Goal: Information Seeking & Learning: Check status

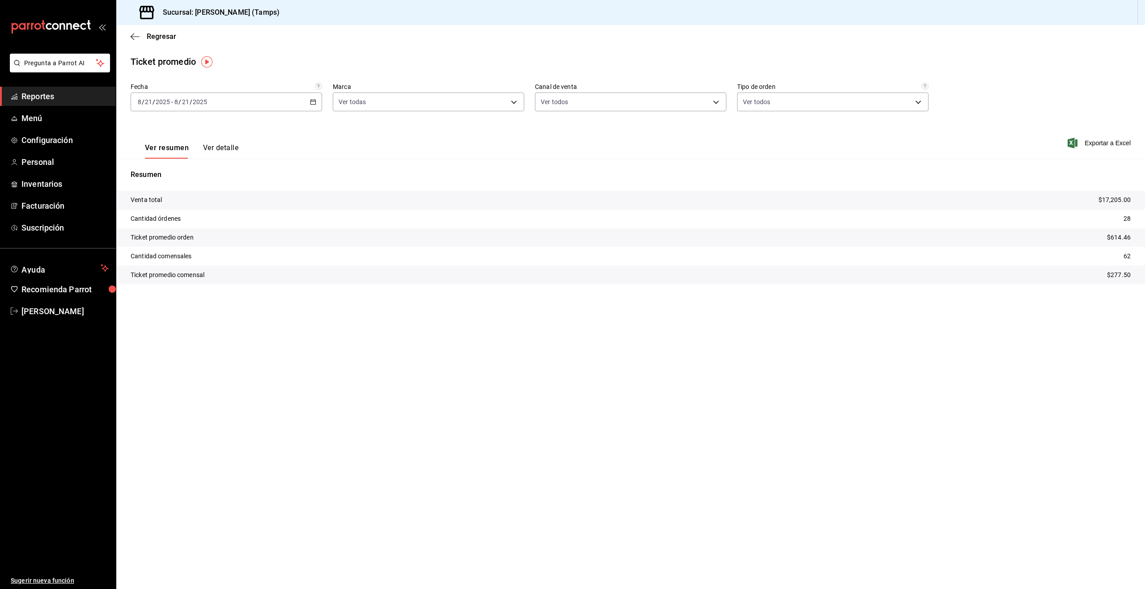
click at [35, 101] on span "Reportes" at bounding box center [64, 96] width 87 height 12
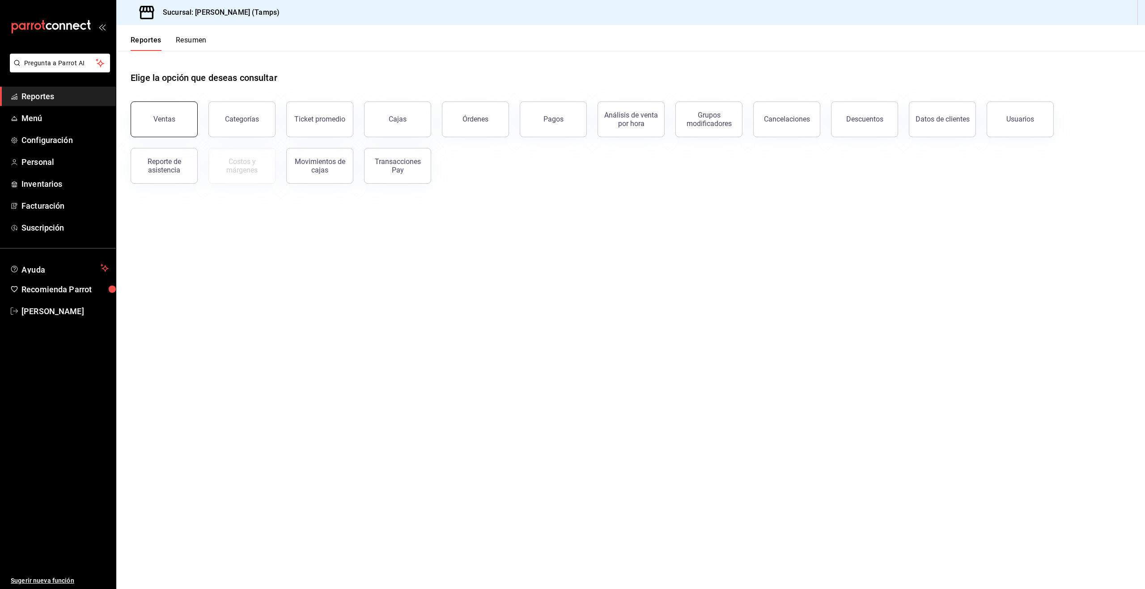
click at [159, 112] on button "Ventas" at bounding box center [164, 120] width 67 height 36
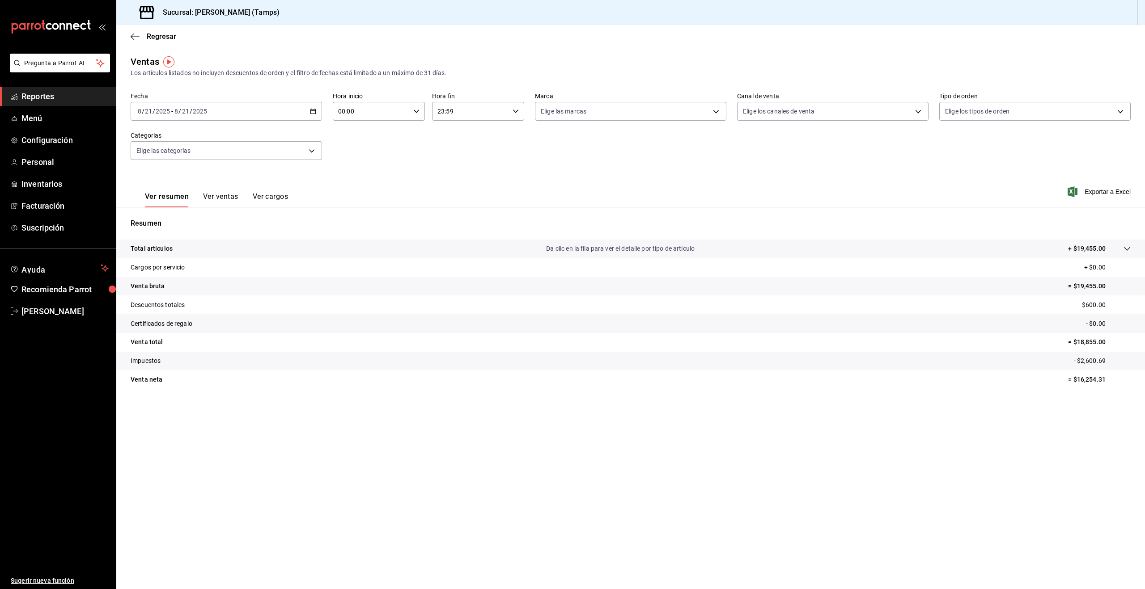
click at [240, 104] on div "[DATE] [DATE] - [DATE] [DATE]" at bounding box center [226, 111] width 191 height 19
click at [169, 136] on span "Hoy" at bounding box center [172, 138] width 69 height 9
click at [588, 247] on p "Da clic en la fila para ver el detalle por tipo de artículo" at bounding box center [620, 248] width 148 height 9
click at [220, 197] on button "Ver ventas" at bounding box center [220, 199] width 35 height 15
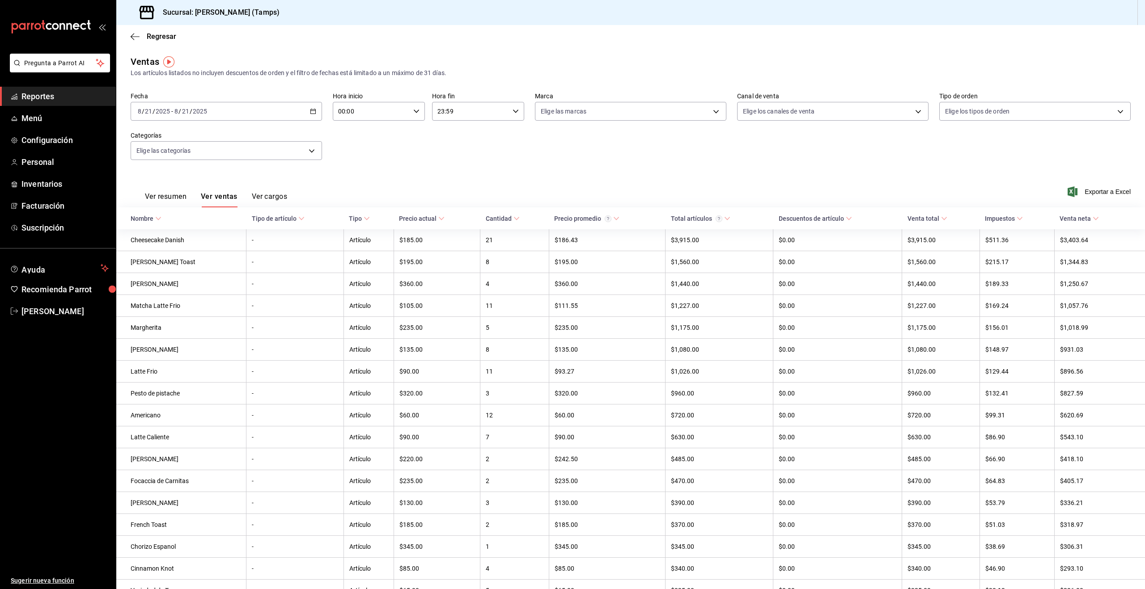
click at [161, 197] on button "Ver resumen" at bounding box center [166, 199] width 42 height 15
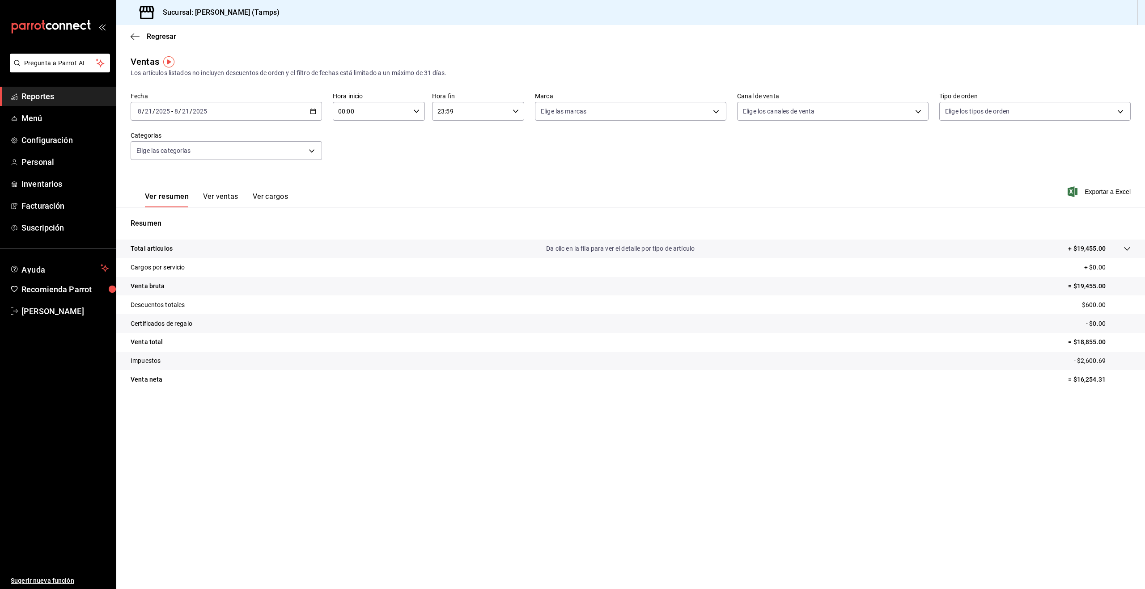
click at [211, 198] on button "Ver ventas" at bounding box center [220, 199] width 35 height 15
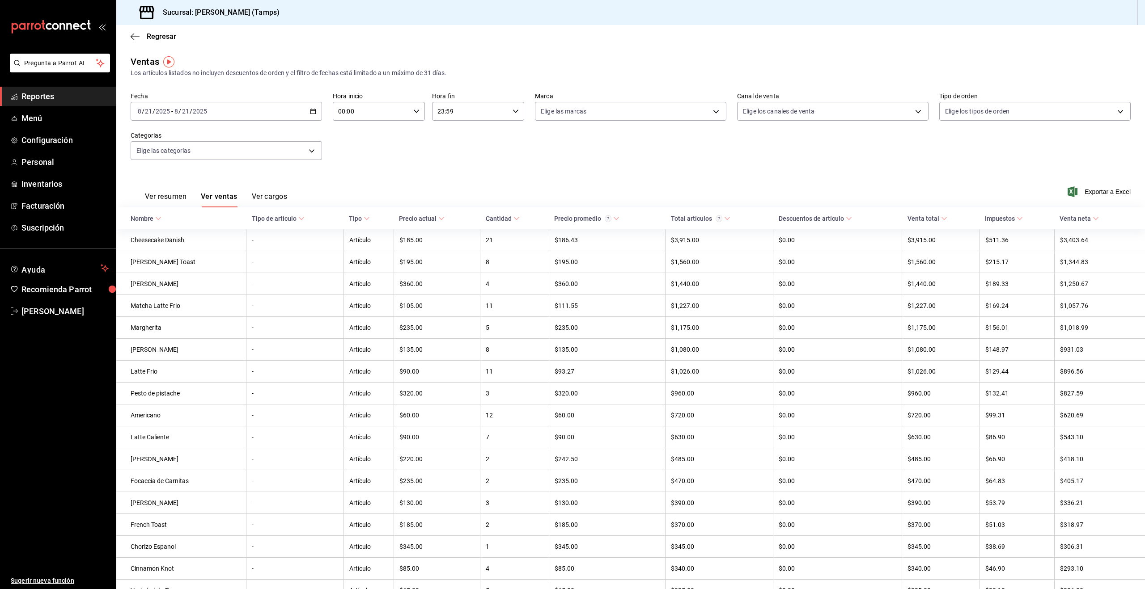
click at [45, 99] on span "Reportes" at bounding box center [64, 96] width 87 height 12
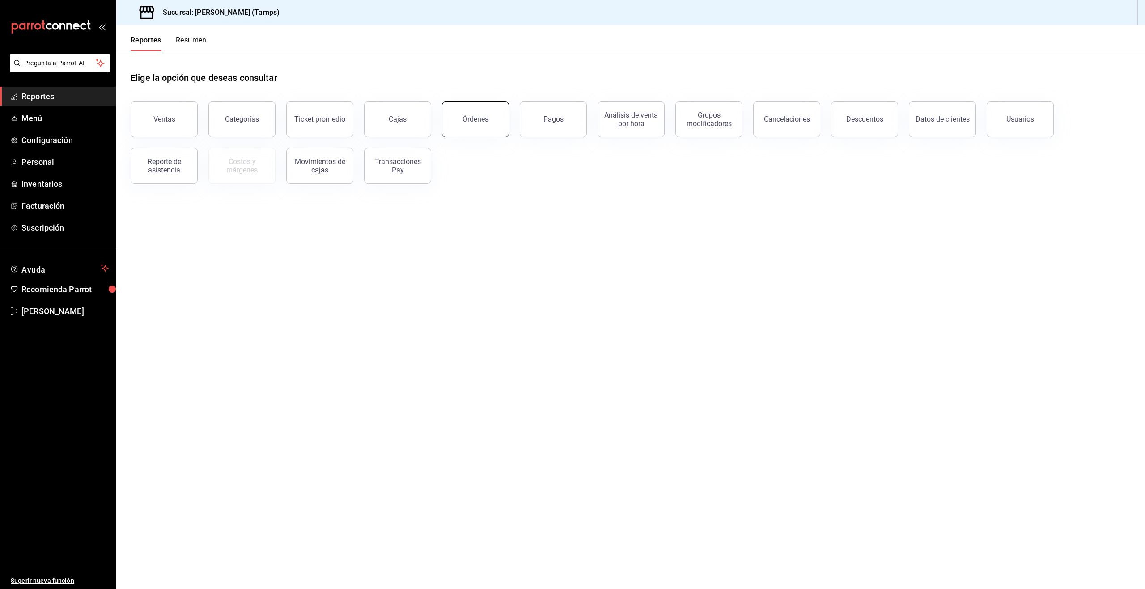
click at [477, 111] on button "Órdenes" at bounding box center [475, 120] width 67 height 36
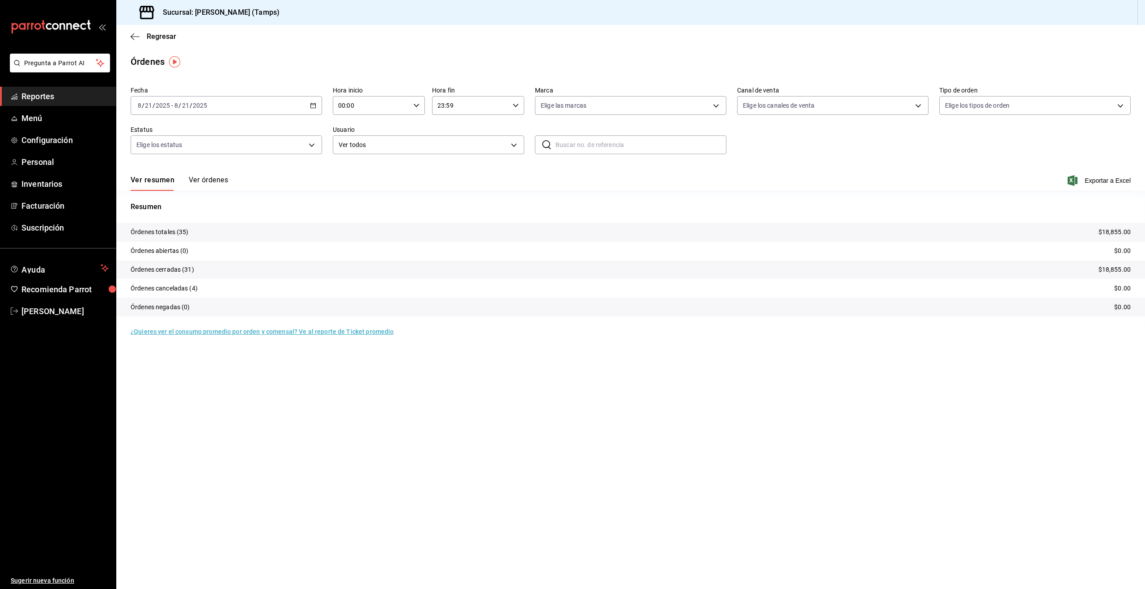
click at [45, 95] on span "Reportes" at bounding box center [64, 96] width 87 height 12
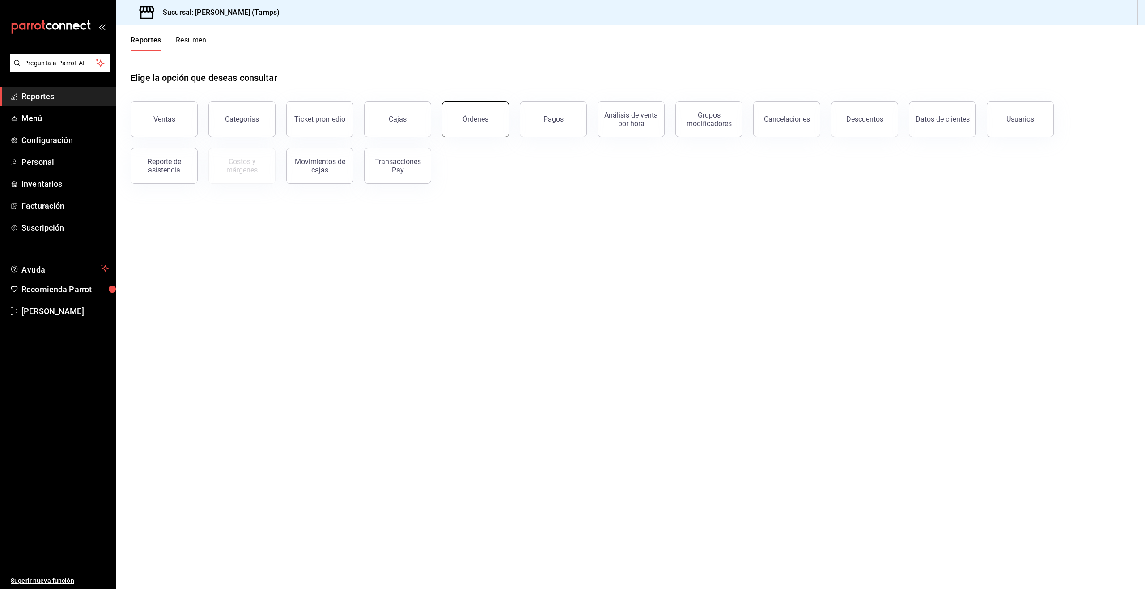
click at [488, 121] on button "Órdenes" at bounding box center [475, 120] width 67 height 36
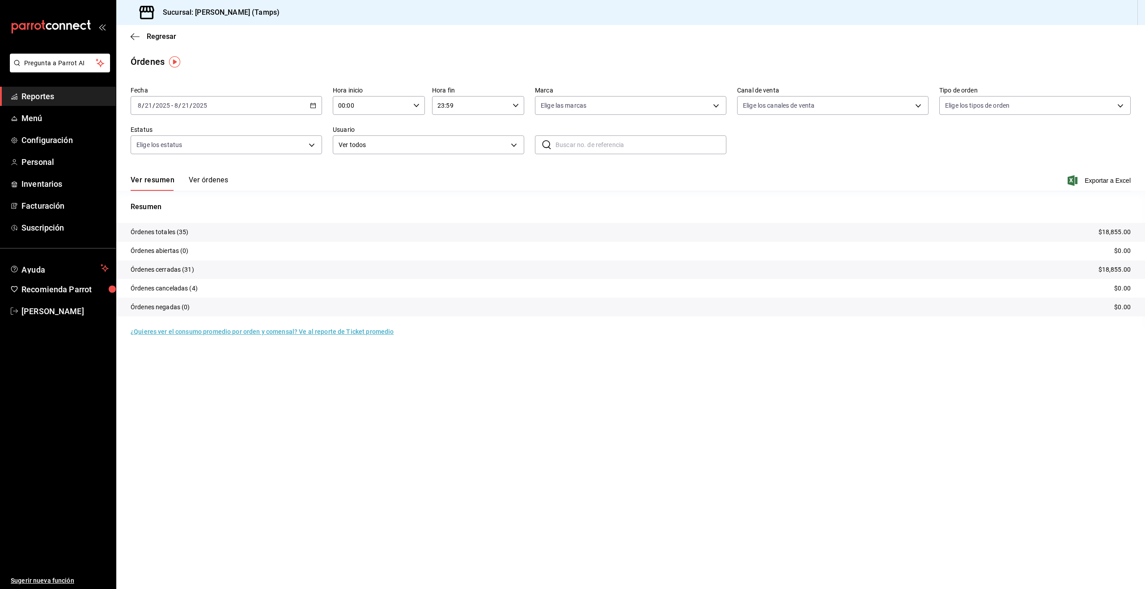
click at [209, 179] on button "Ver órdenes" at bounding box center [208, 183] width 39 height 15
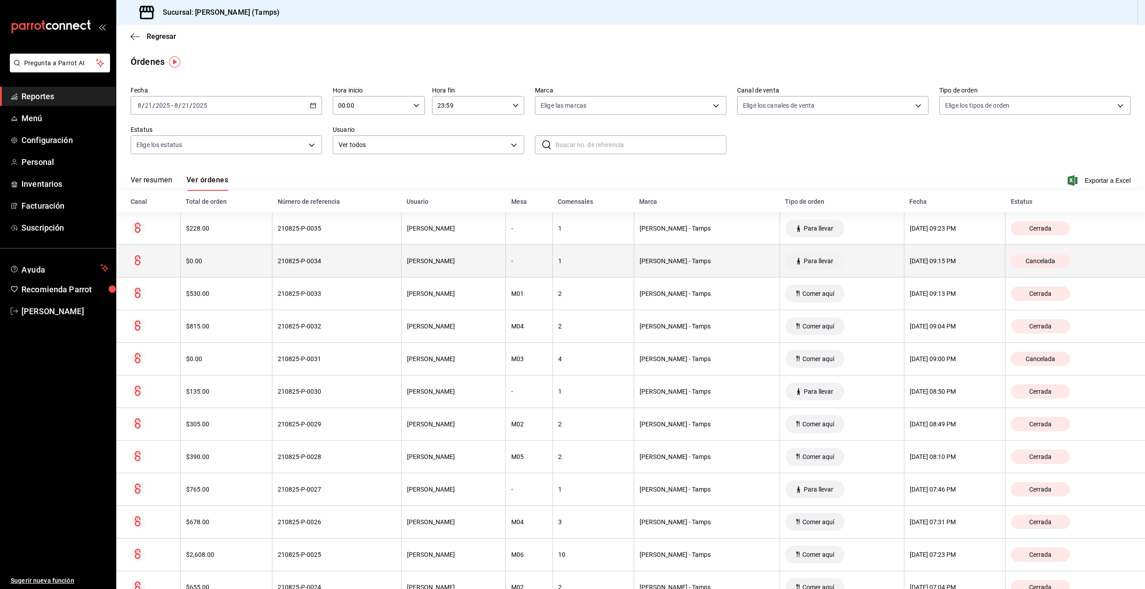
click at [359, 262] on div "210825-P-0034" at bounding box center [337, 261] width 118 height 7
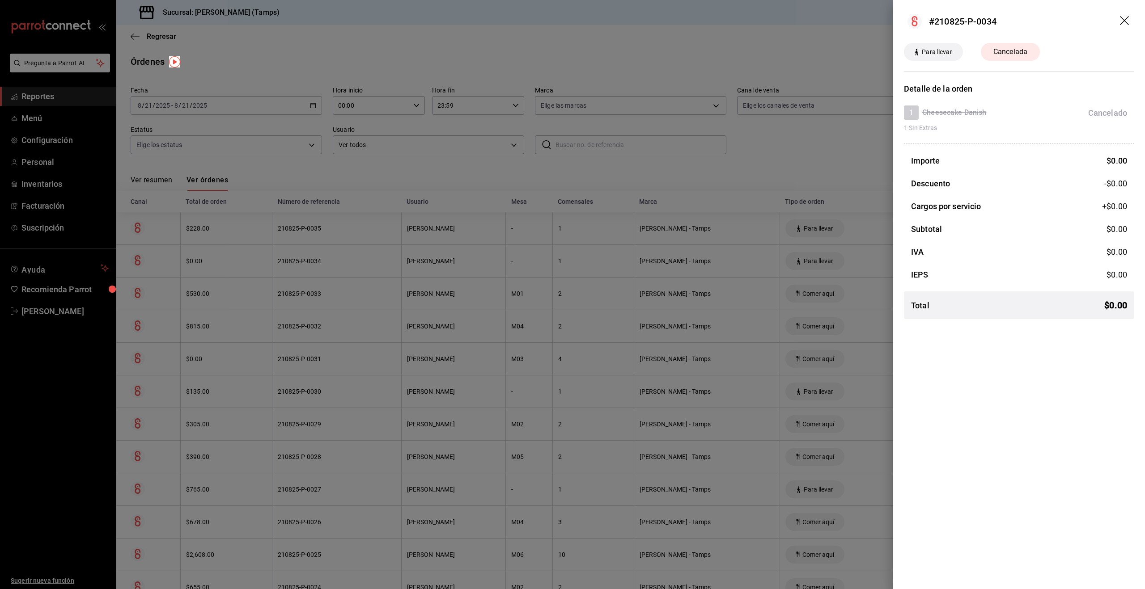
click at [748, 155] on div at bounding box center [572, 294] width 1145 height 589
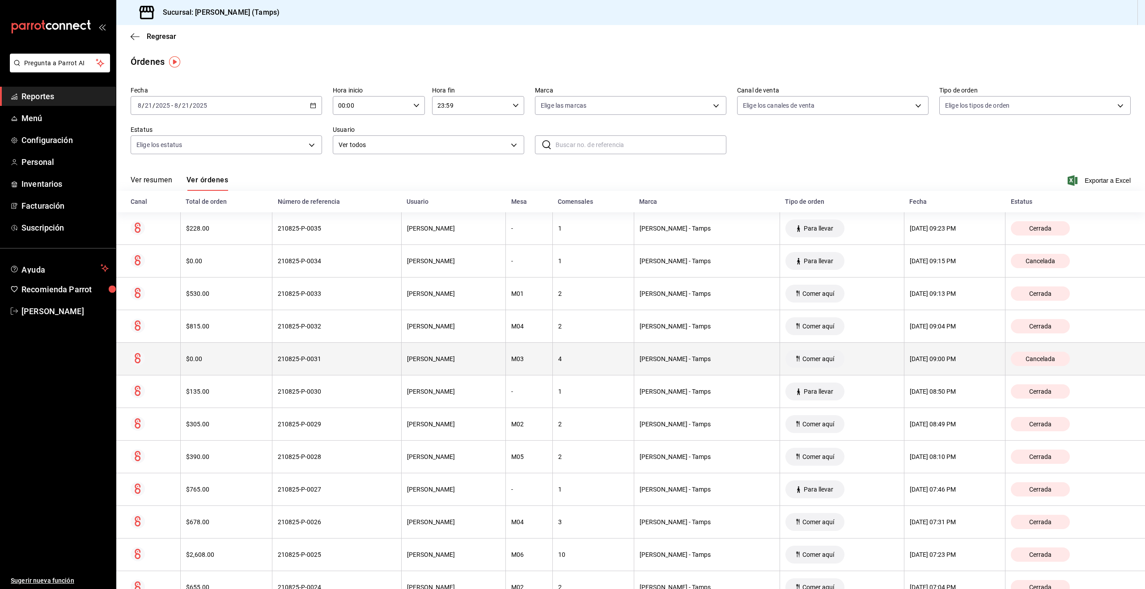
click at [362, 355] on div "210825-P-0031" at bounding box center [337, 358] width 118 height 7
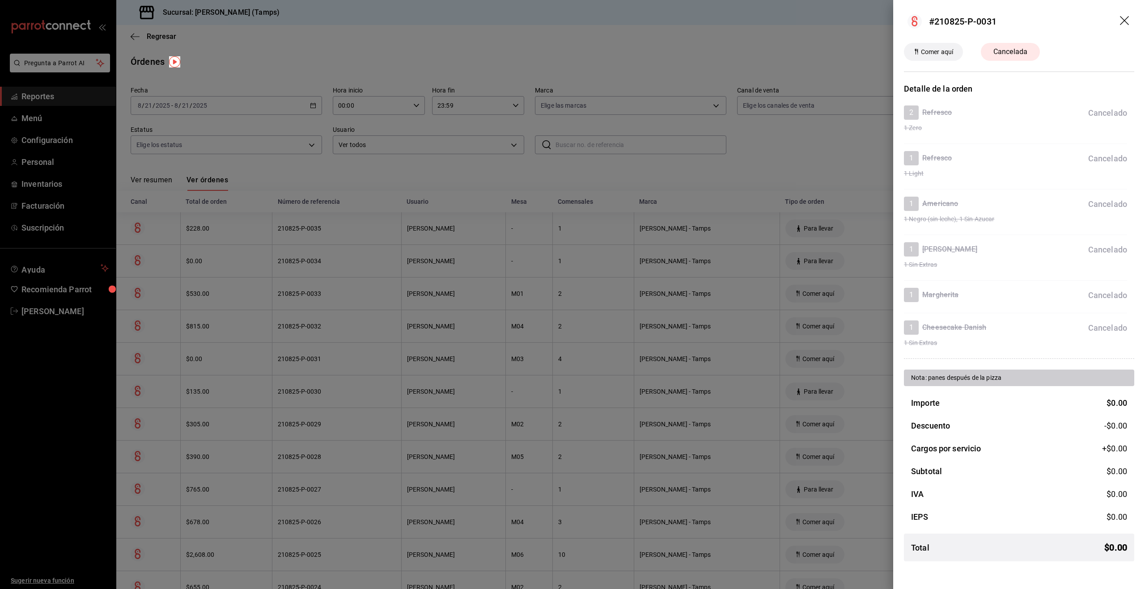
click at [458, 178] on div at bounding box center [572, 294] width 1145 height 589
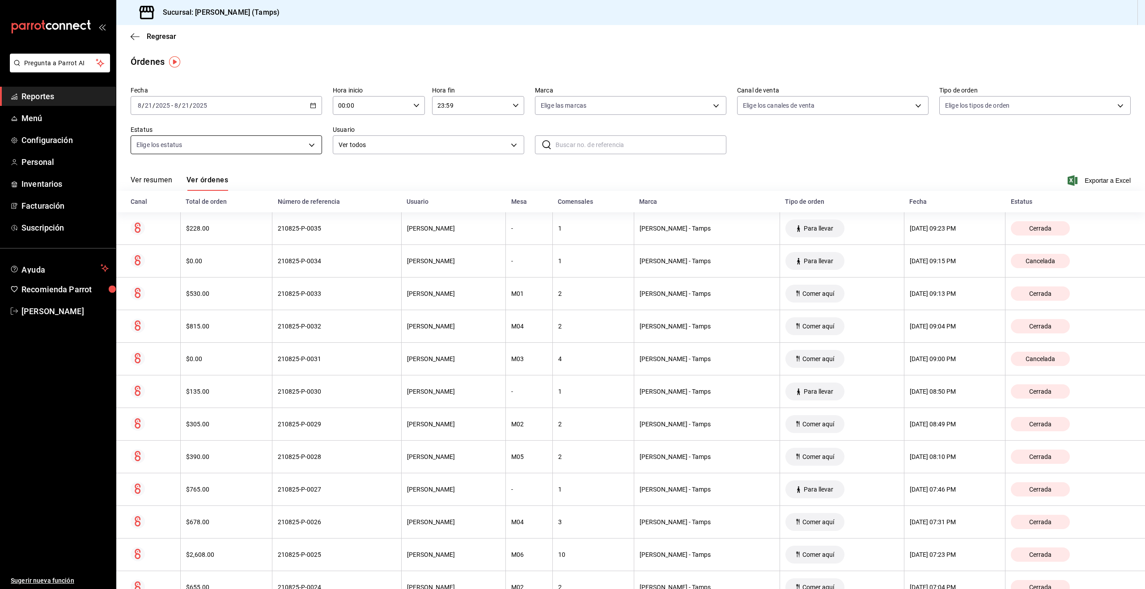
click at [248, 148] on body "Pregunta a Parrot AI Reportes Menú Configuración Personal Inventarios Facturaci…" at bounding box center [572, 294] width 1145 height 589
click at [143, 248] on input "checkbox" at bounding box center [140, 250] width 8 height 8
checkbox input "true"
type input "CANCELED"
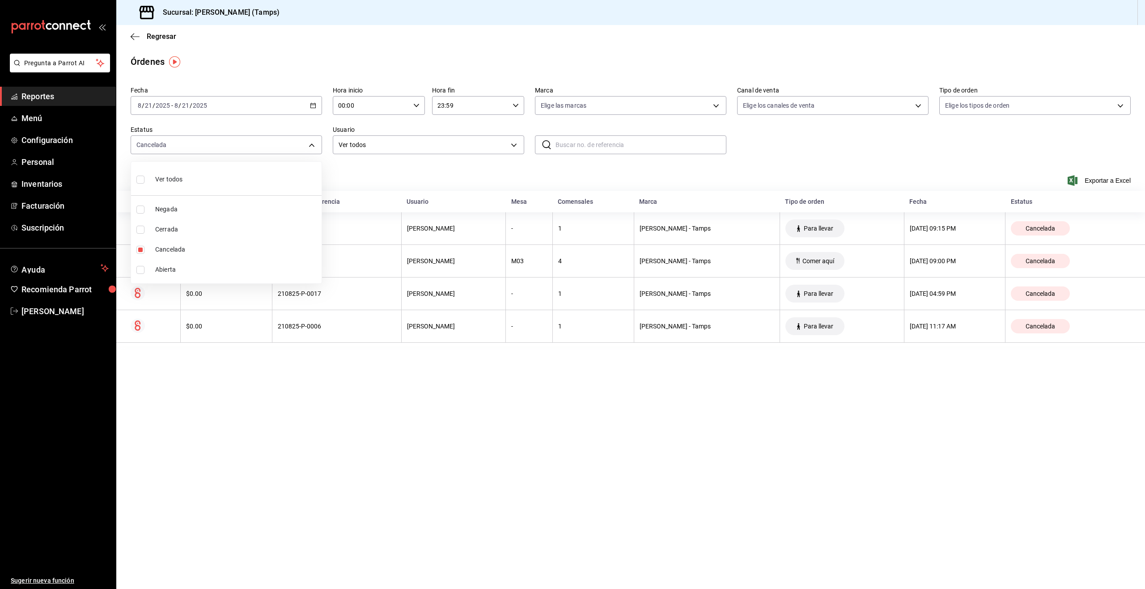
drag, startPoint x: 525, startPoint y: 389, endPoint x: 521, endPoint y: 385, distance: 6.0
click at [525, 389] on div at bounding box center [572, 294] width 1145 height 589
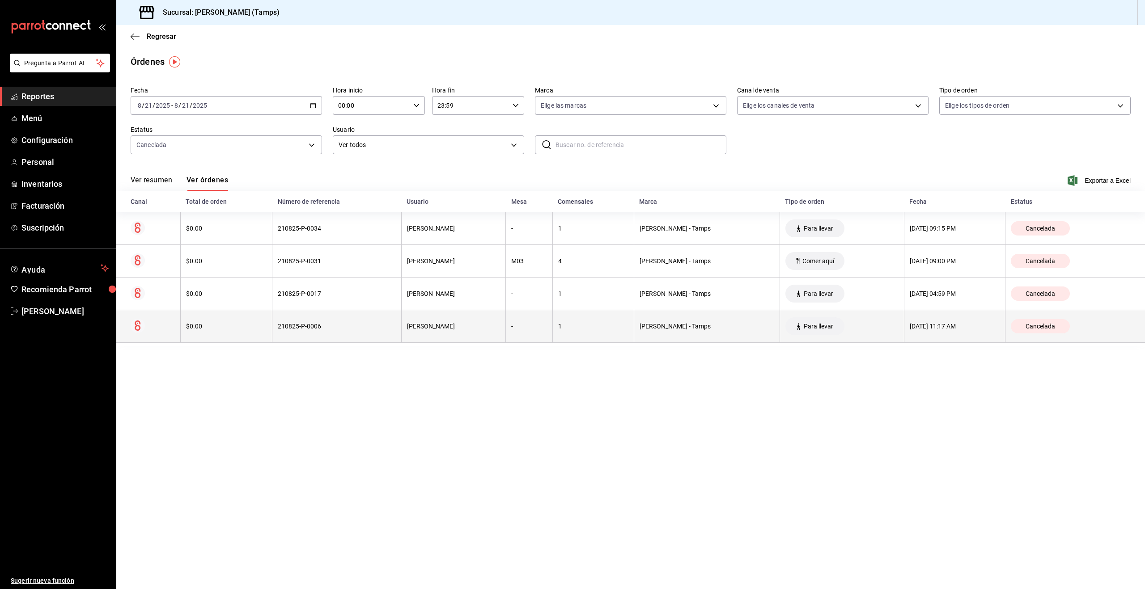
click at [815, 326] on th "Para llevar" at bounding box center [841, 326] width 124 height 33
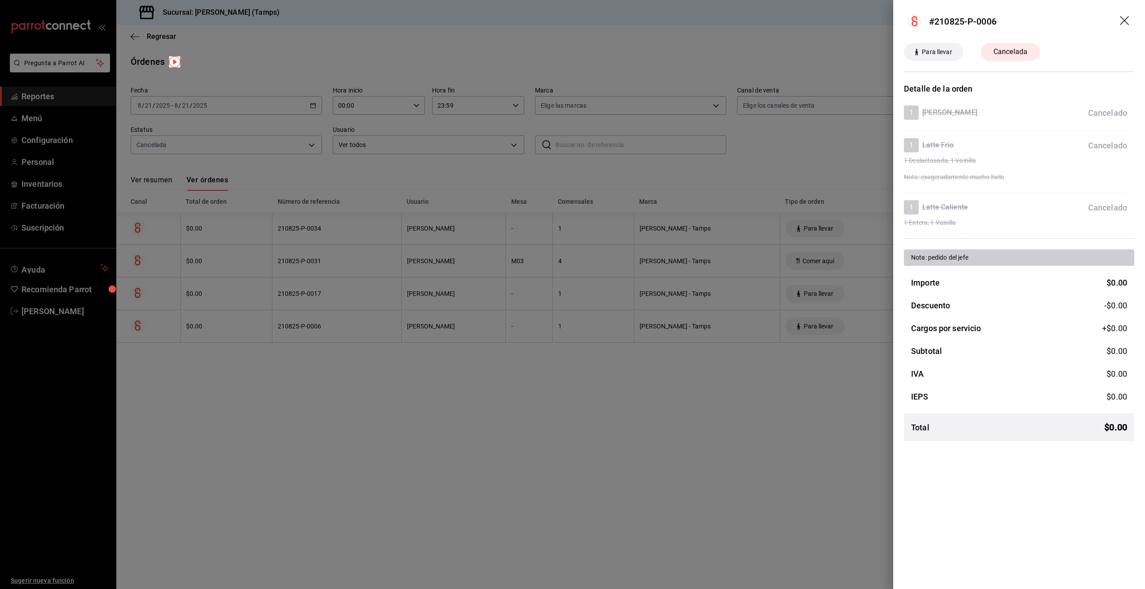
drag, startPoint x: 769, startPoint y: 387, endPoint x: 772, endPoint y: 381, distance: 7.6
click at [769, 387] on div at bounding box center [572, 294] width 1145 height 589
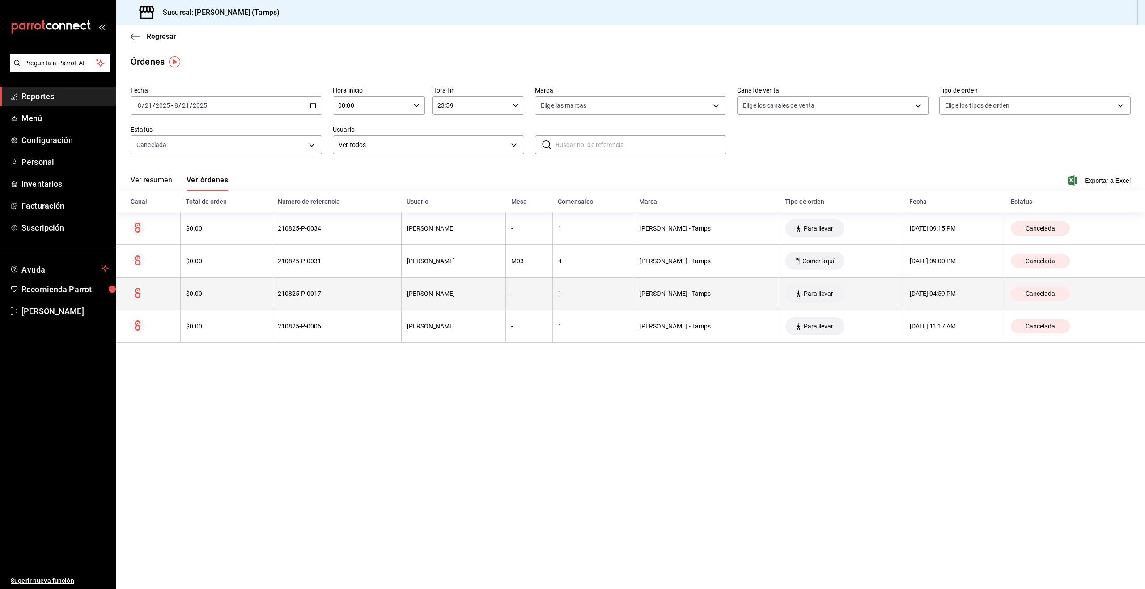
click at [823, 295] on th "Para llevar" at bounding box center [841, 294] width 124 height 33
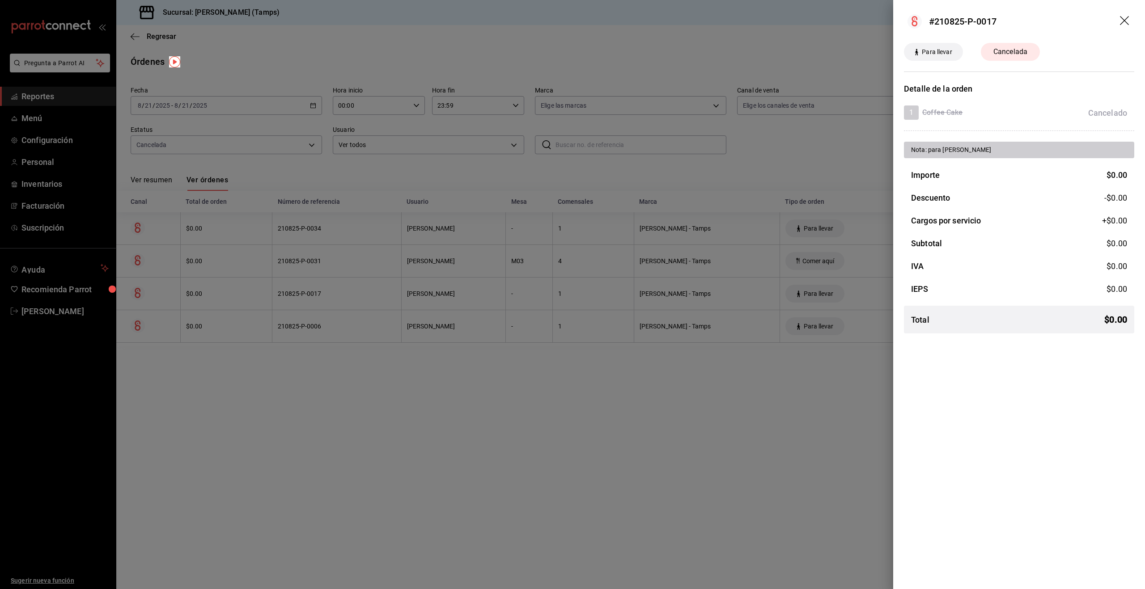
click at [778, 391] on div at bounding box center [572, 294] width 1145 height 589
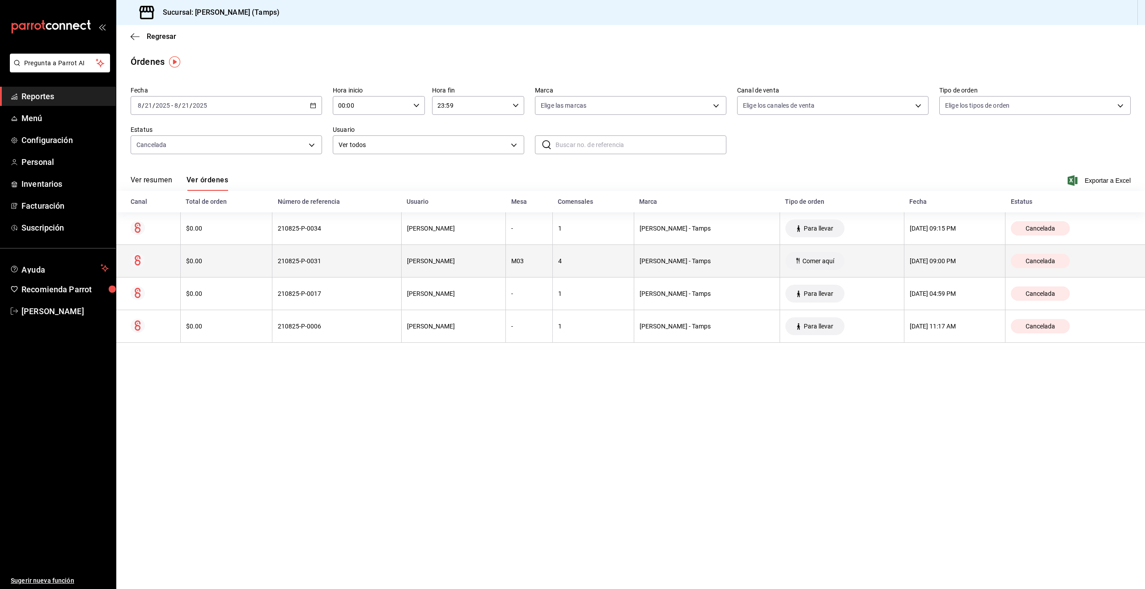
click at [818, 261] on th "Comer aquí" at bounding box center [841, 261] width 124 height 33
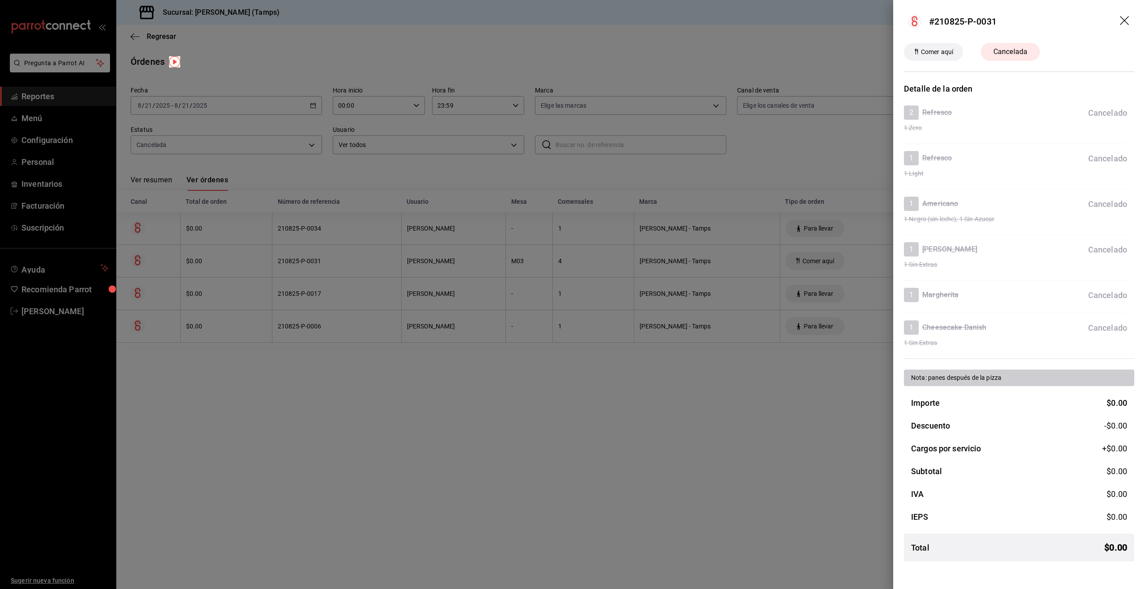
drag, startPoint x: 764, startPoint y: 373, endPoint x: 799, endPoint y: 294, distance: 87.1
click at [770, 365] on div at bounding box center [572, 294] width 1145 height 589
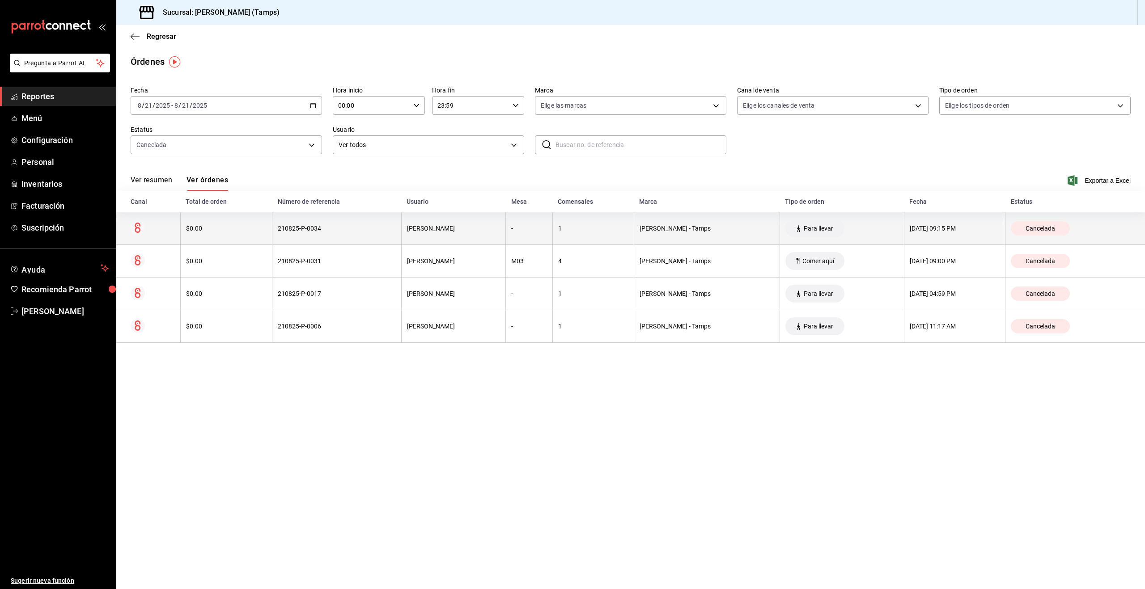
click at [804, 230] on th "Para llevar" at bounding box center [841, 228] width 124 height 33
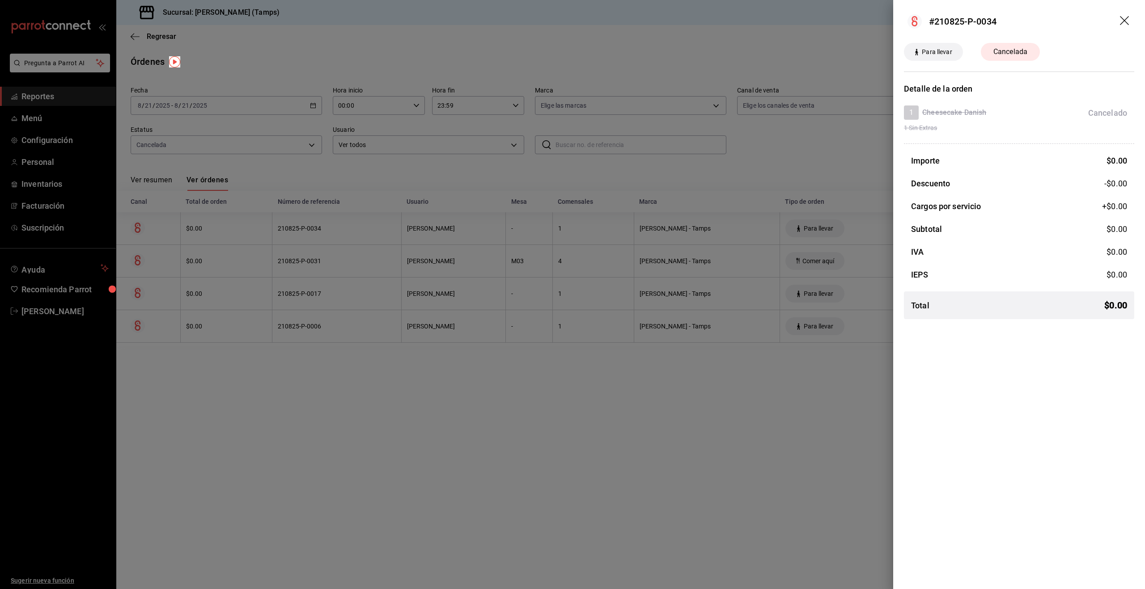
click at [648, 393] on div at bounding box center [572, 294] width 1145 height 589
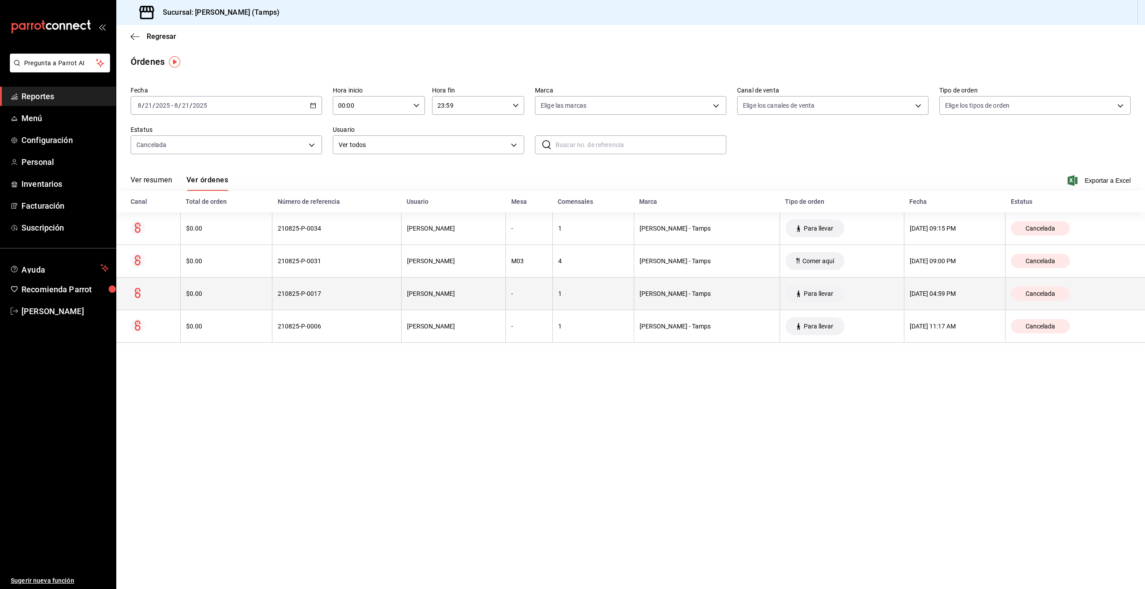
click at [921, 302] on th "[DATE] 04:59 PM" at bounding box center [955, 294] width 102 height 33
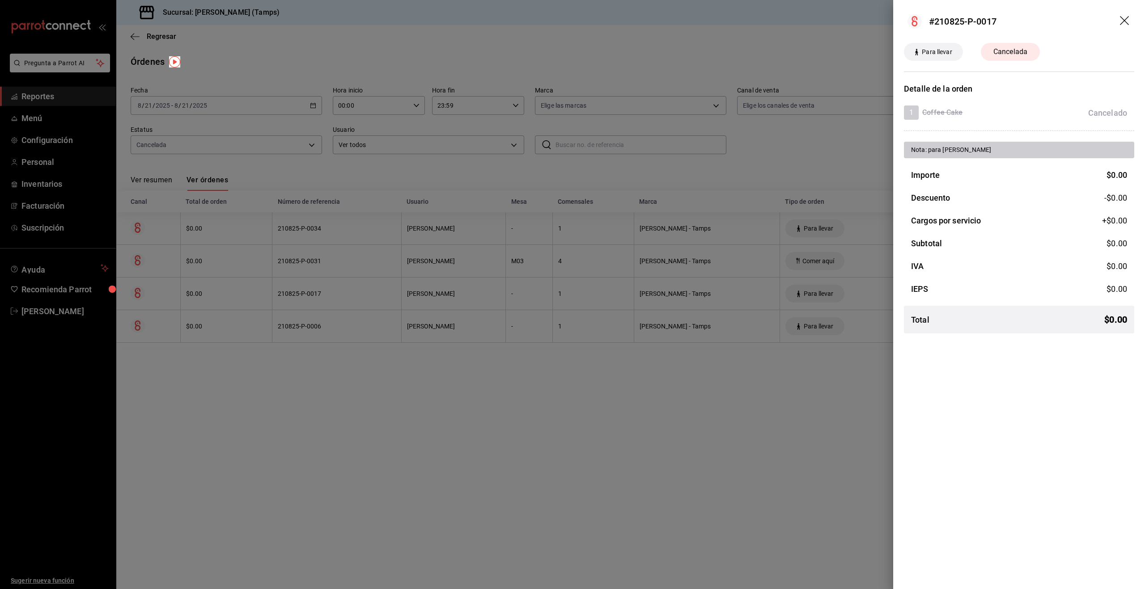
click at [816, 357] on div at bounding box center [572, 294] width 1145 height 589
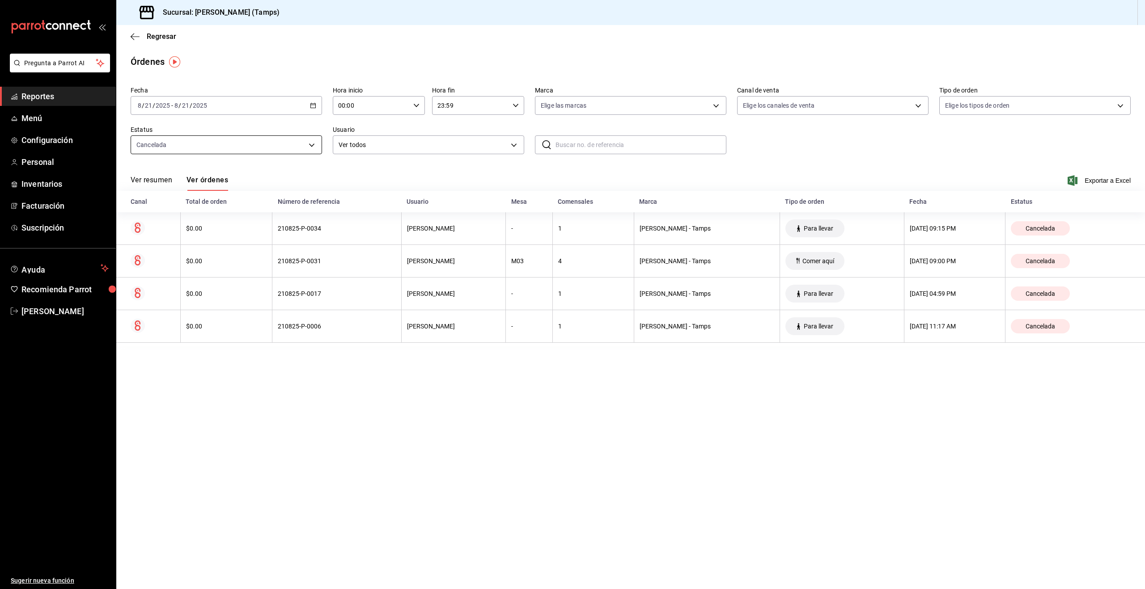
click at [239, 147] on body "Pregunta a Parrot AI Reportes Menú Configuración Personal Inventarios Facturaci…" at bounding box center [572, 294] width 1145 height 589
drag, startPoint x: 139, startPoint y: 246, endPoint x: 142, endPoint y: 252, distance: 6.6
click at [139, 246] on input "checkbox" at bounding box center [140, 250] width 8 height 8
checkbox input "false"
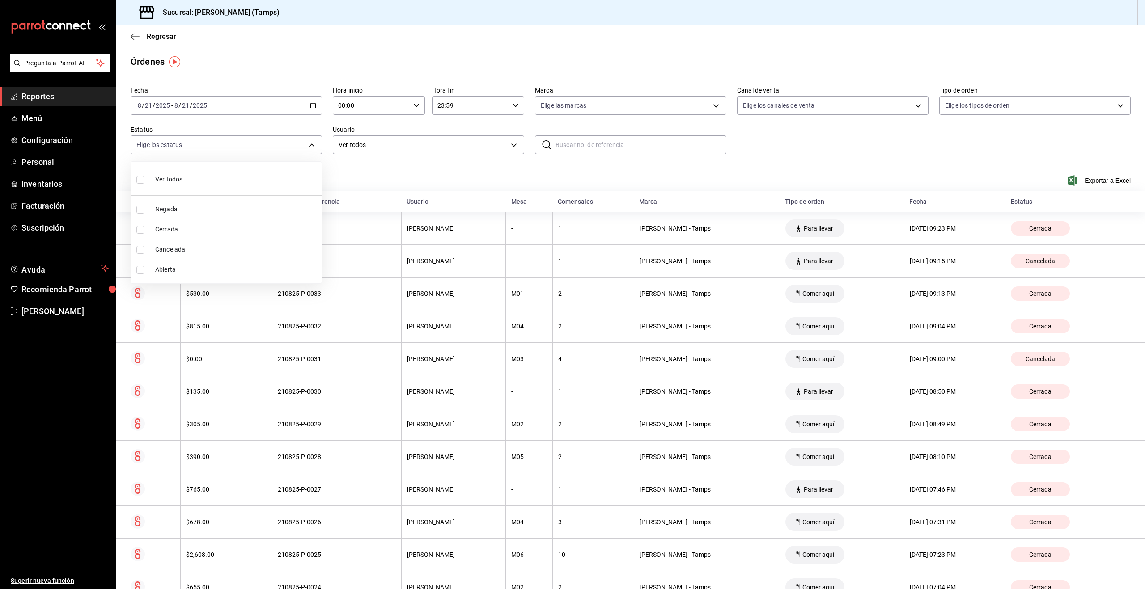
click at [394, 161] on div at bounding box center [572, 294] width 1145 height 589
click at [45, 96] on span "Reportes" at bounding box center [64, 96] width 87 height 12
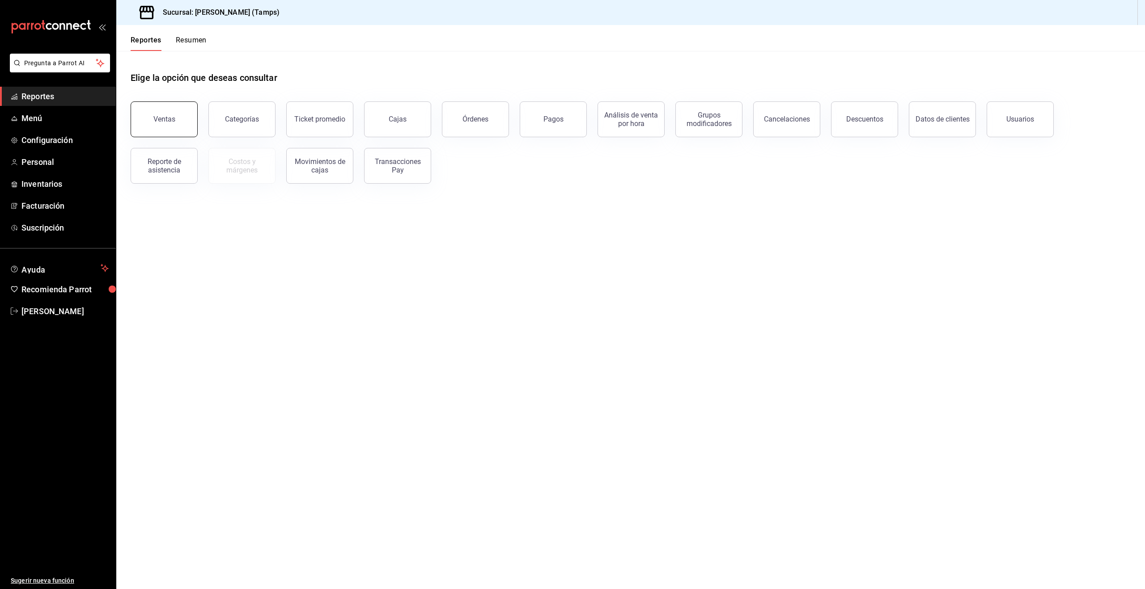
click at [162, 115] on div "Ventas" at bounding box center [164, 119] width 22 height 8
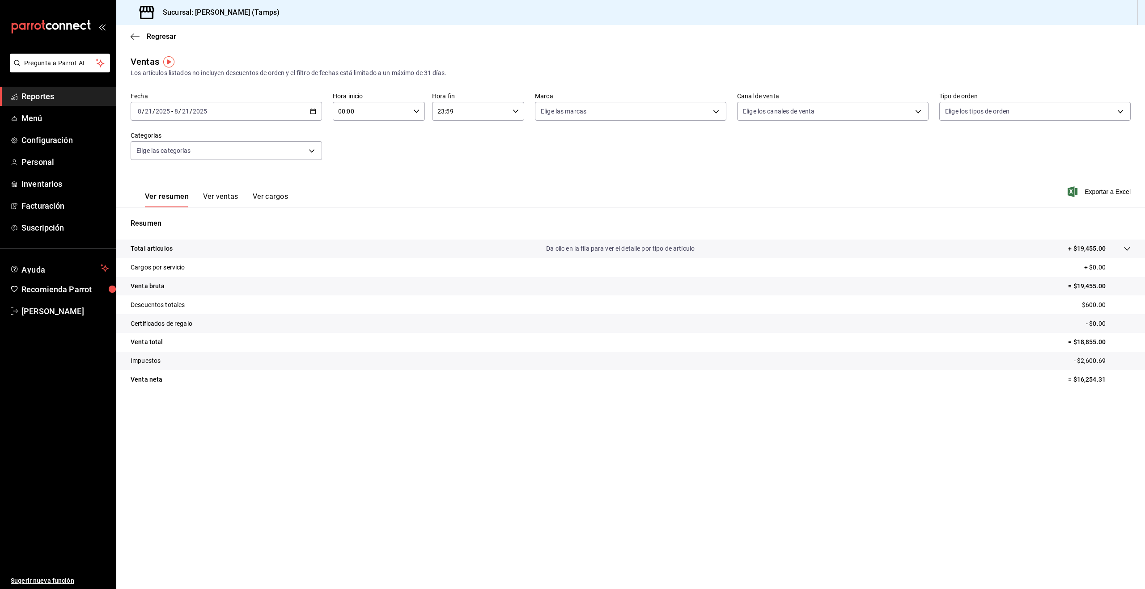
click at [220, 199] on button "Ver ventas" at bounding box center [220, 199] width 35 height 15
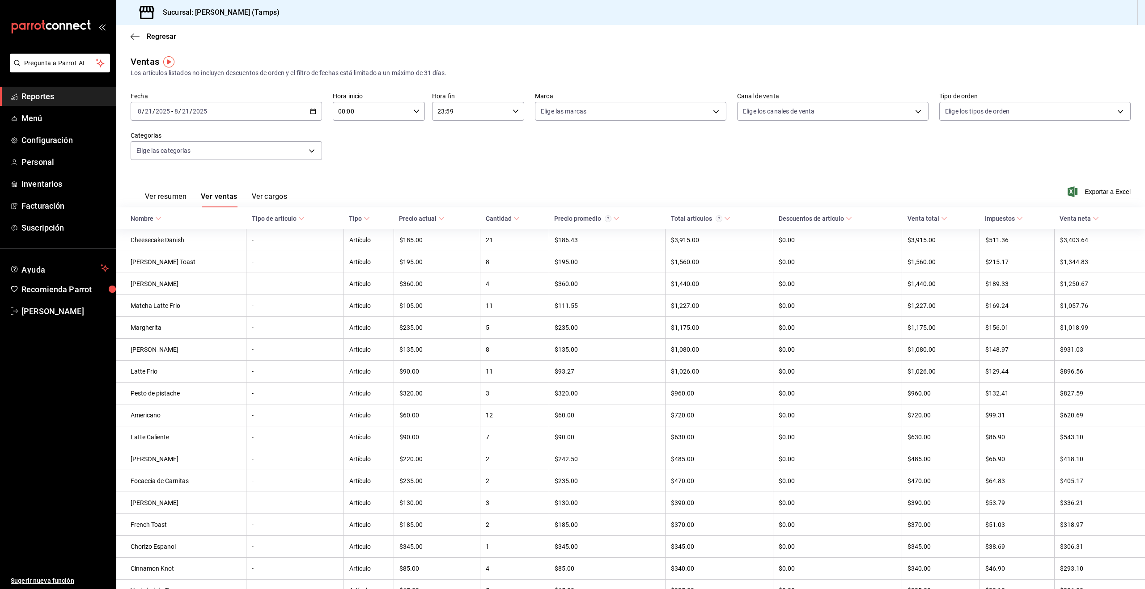
click at [173, 199] on button "Ver resumen" at bounding box center [166, 199] width 42 height 15
